Goal: Task Accomplishment & Management: Manage account settings

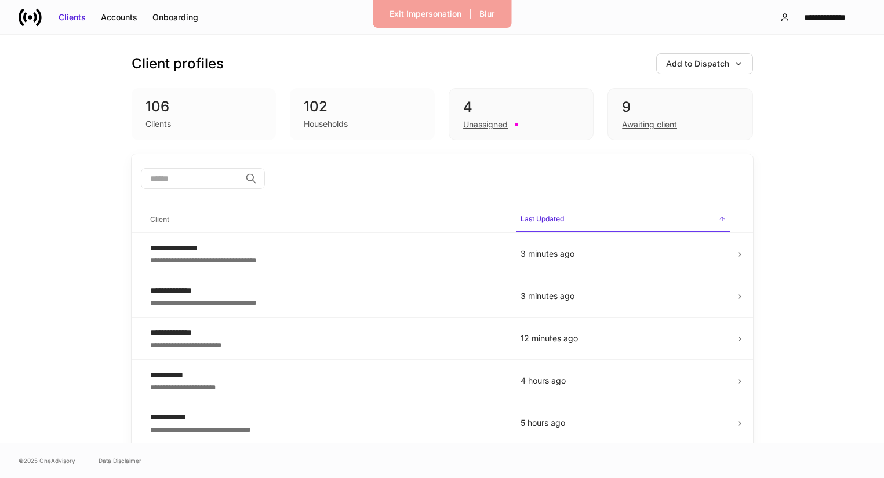
click at [226, 177] on input "search" at bounding box center [191, 178] width 100 height 21
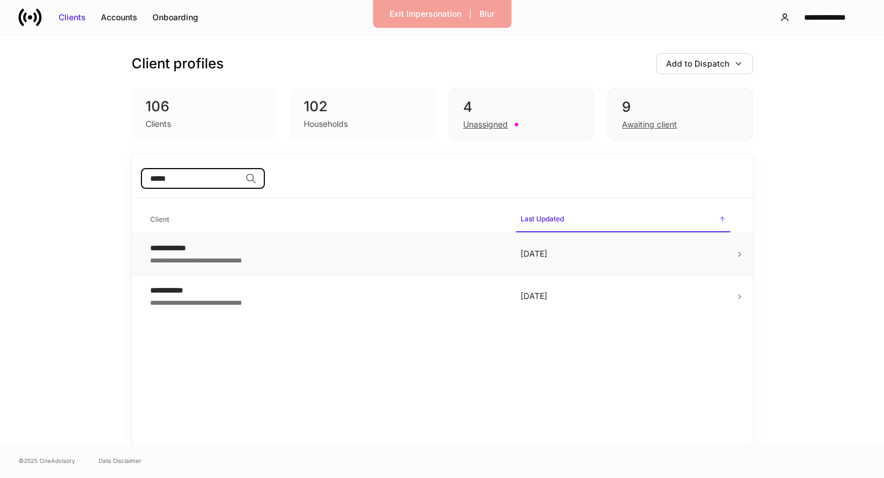
type input "*****"
click at [229, 256] on div "**********" at bounding box center [326, 260] width 352 height 12
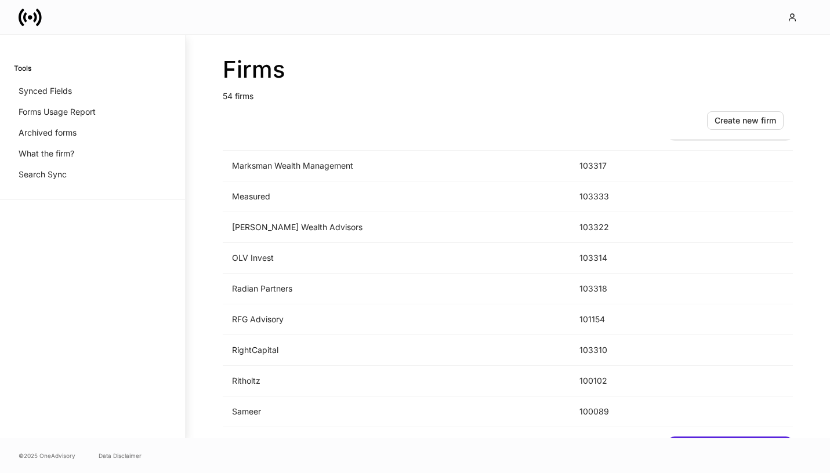
scroll to position [905, 0]
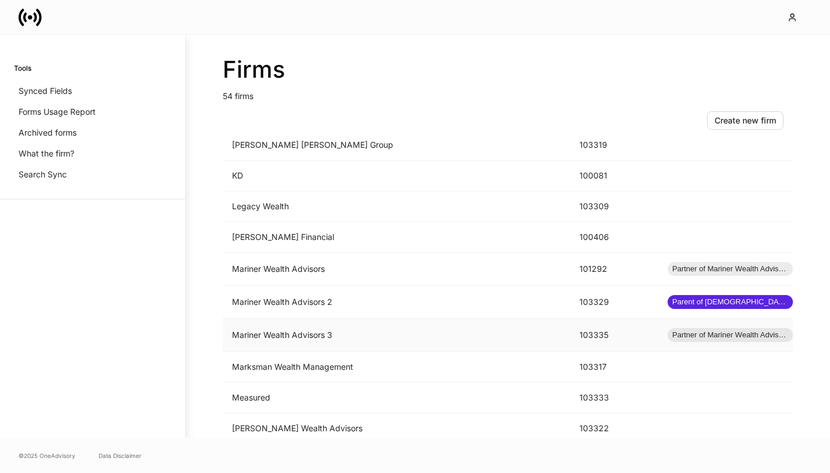
click at [306, 332] on td "Mariner Wealth Advisors 3" at bounding box center [396, 335] width 347 height 33
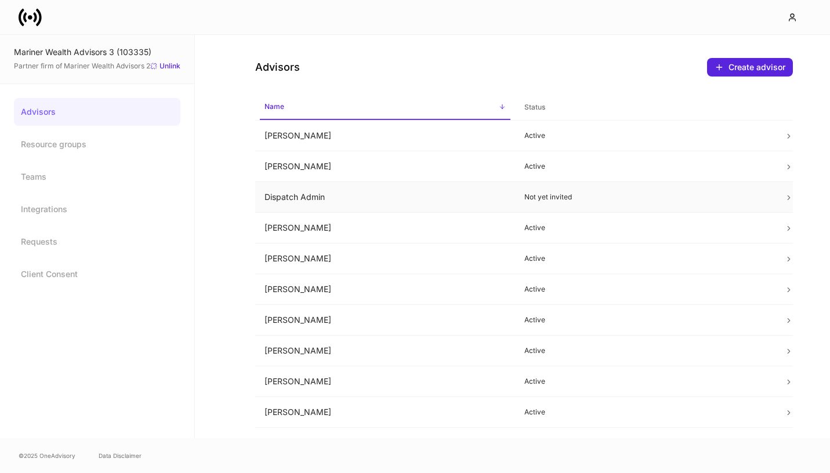
click at [315, 199] on td "Dispatch Admin" at bounding box center [385, 197] width 260 height 31
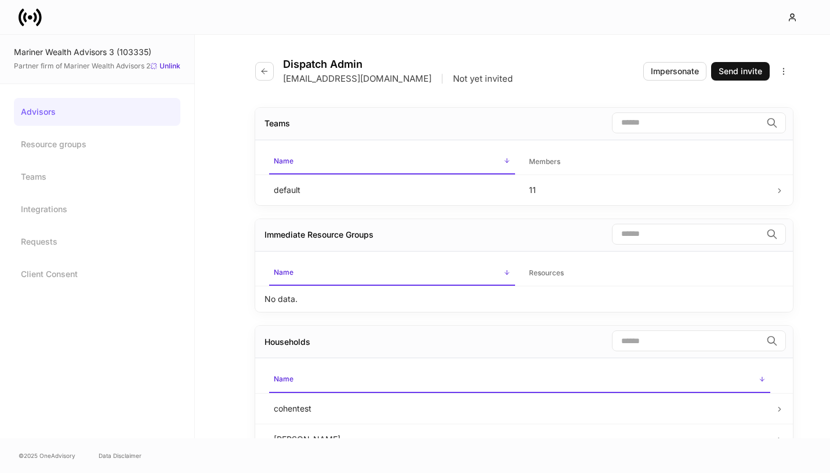
click at [98, 115] on link "Advisors" at bounding box center [97, 112] width 166 height 28
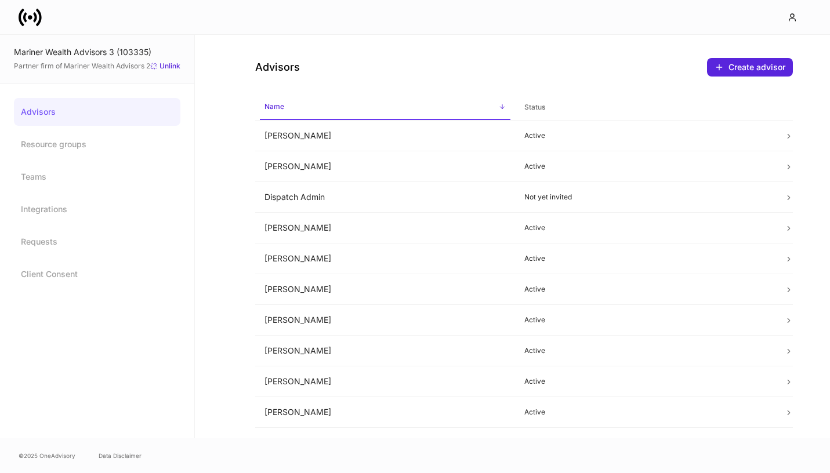
click at [25, 25] on icon at bounding box center [30, 17] width 23 height 23
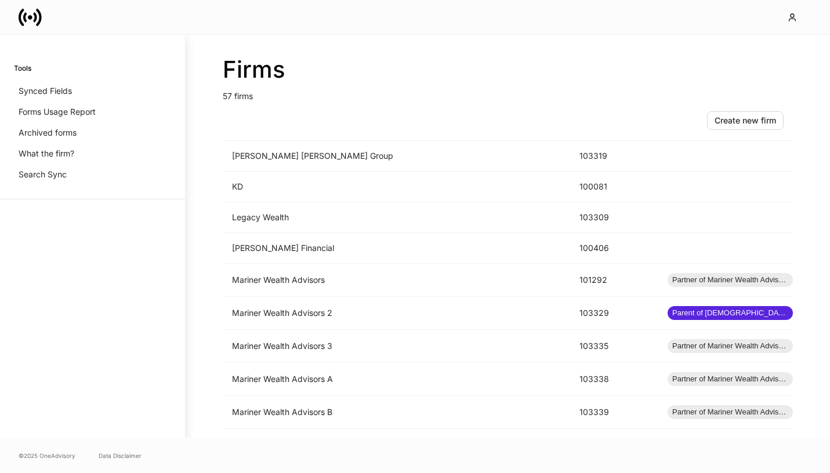
scroll to position [952, 0]
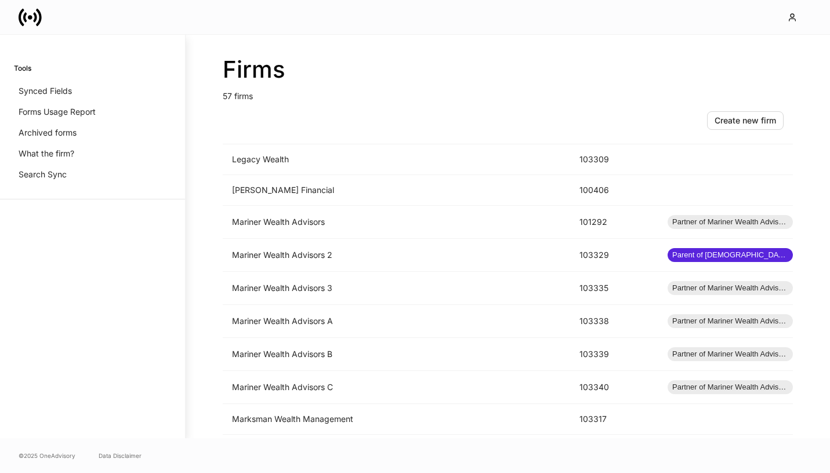
click at [355, 348] on td "Mariner Wealth Advisors B" at bounding box center [396, 354] width 347 height 33
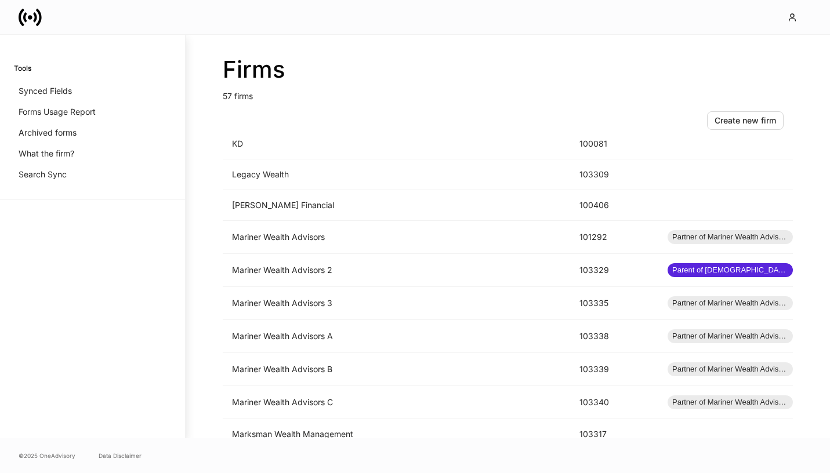
scroll to position [1058, 0]
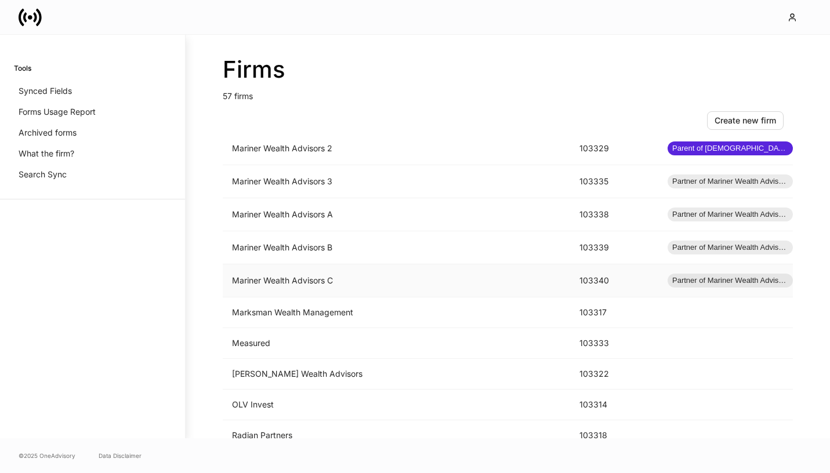
click at [304, 270] on td "Mariner Wealth Advisors C" at bounding box center [396, 280] width 347 height 33
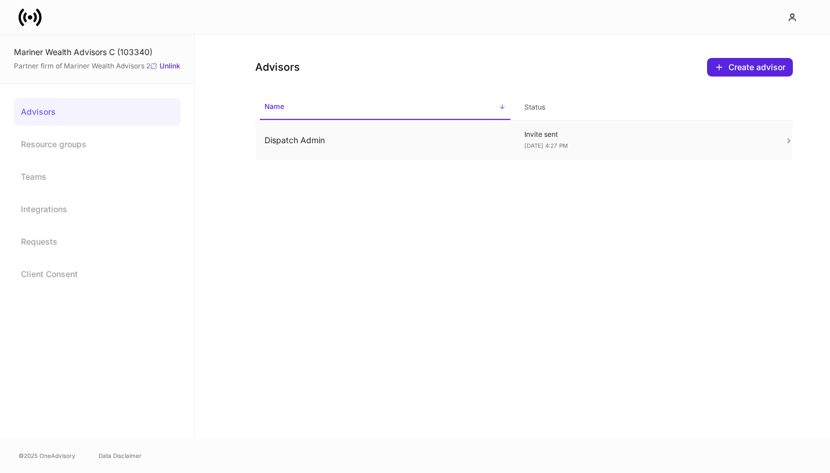
click at [657, 138] on p "Invite sent" at bounding box center [644, 134] width 241 height 9
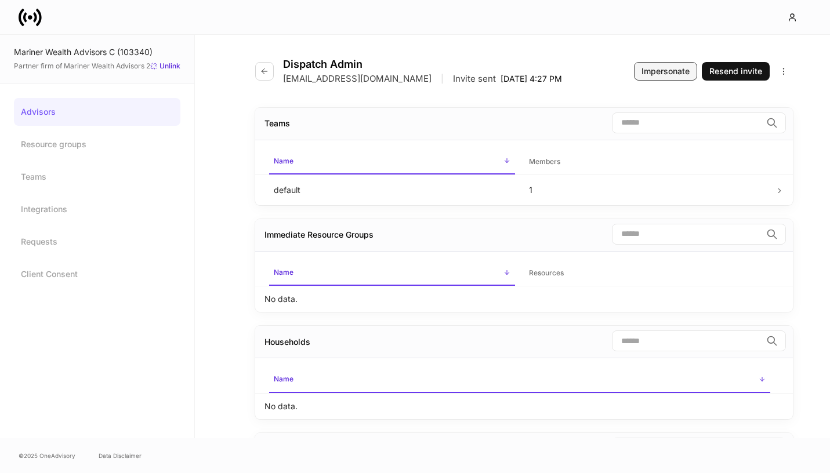
click at [670, 72] on div "Impersonate" at bounding box center [665, 72] width 48 height 12
